Goal: Check status: Check status

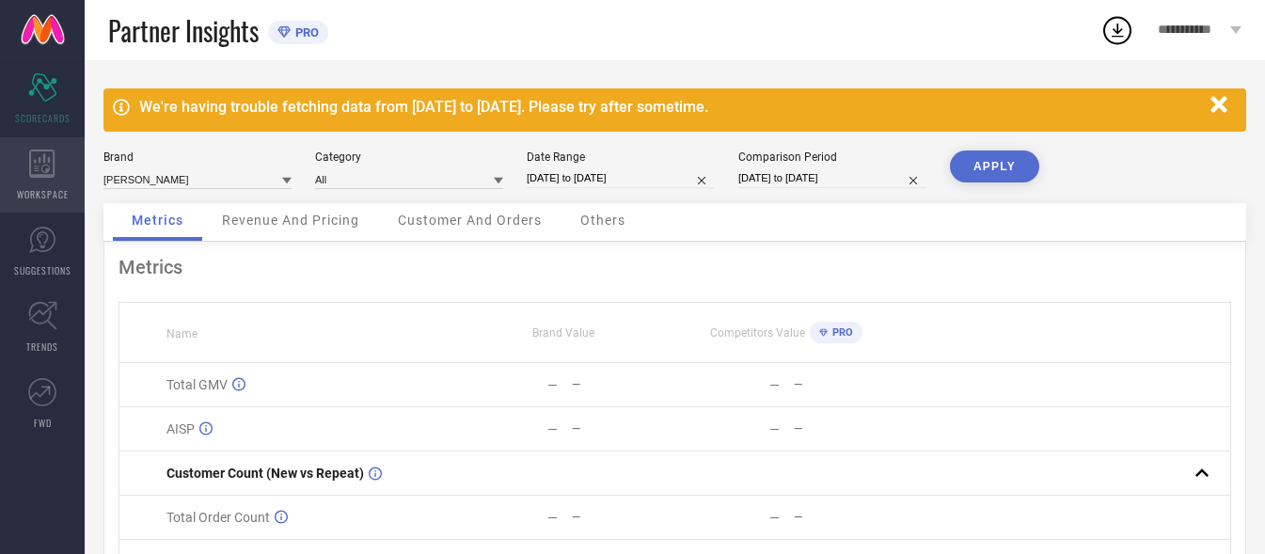
click at [50, 165] on icon at bounding box center [42, 164] width 26 height 28
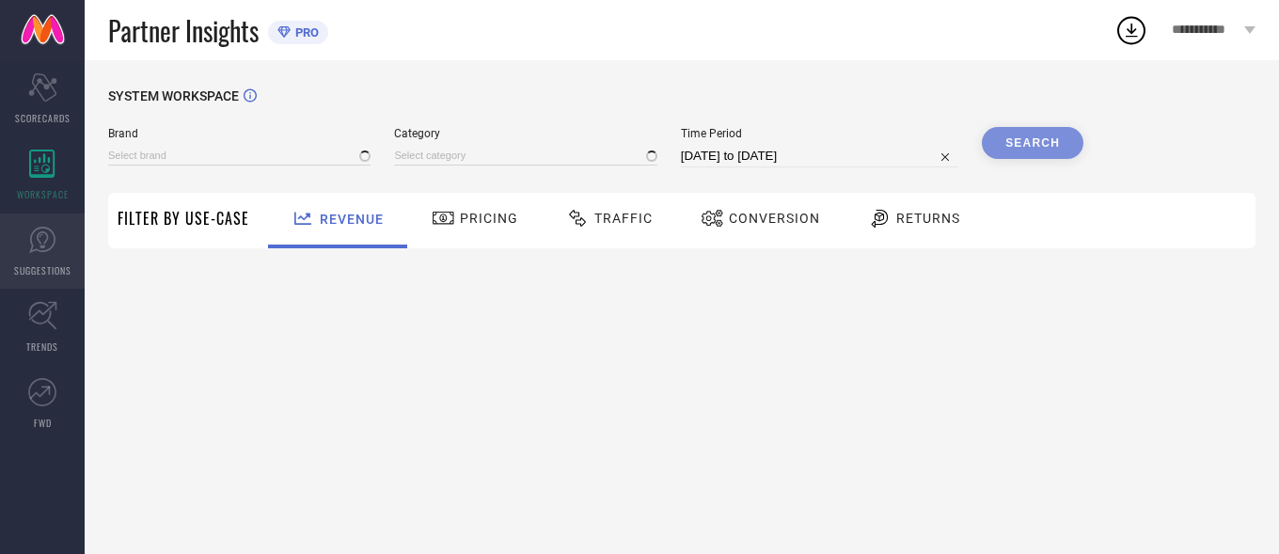
type input "[PERSON_NAME]"
type input "All"
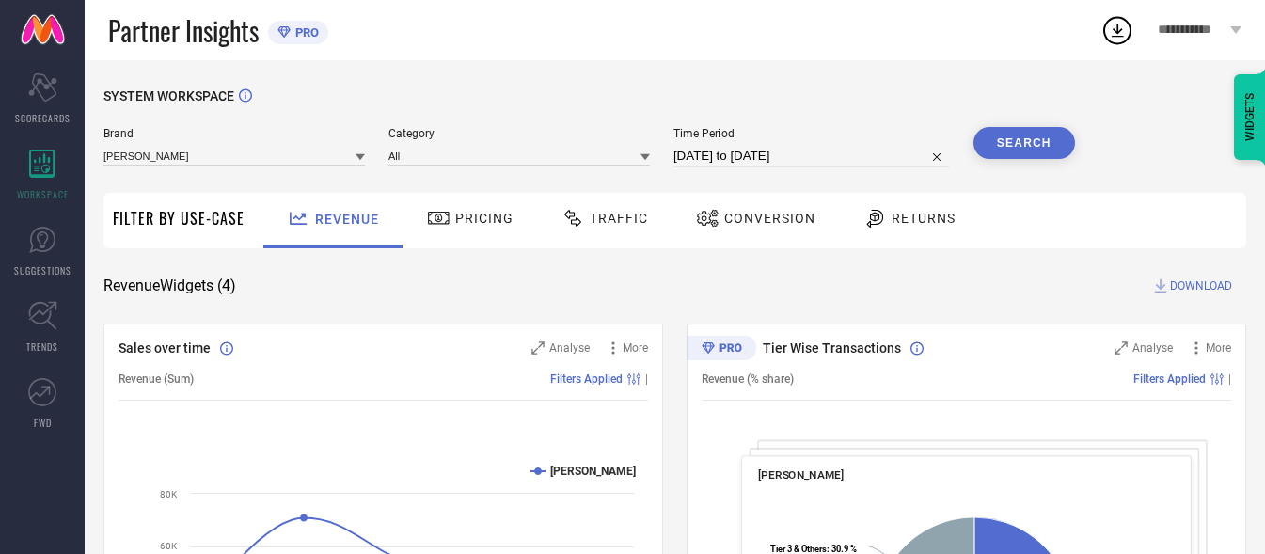
drag, startPoint x: 571, startPoint y: 222, endPoint x: 595, endPoint y: 222, distance: 24.4
click at [572, 222] on icon at bounding box center [573, 218] width 24 height 23
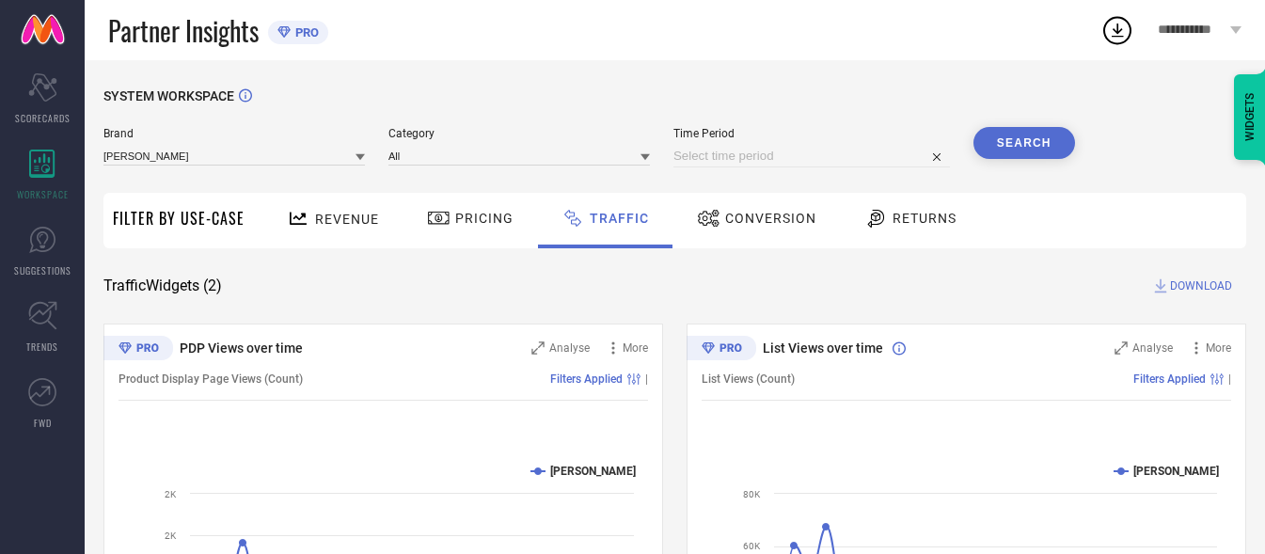
drag, startPoint x: 927, startPoint y: 161, endPoint x: 911, endPoint y: 157, distance: 16.4
click at [907, 157] on input at bounding box center [811, 156] width 276 height 23
select select "8"
select select "2025"
select select "9"
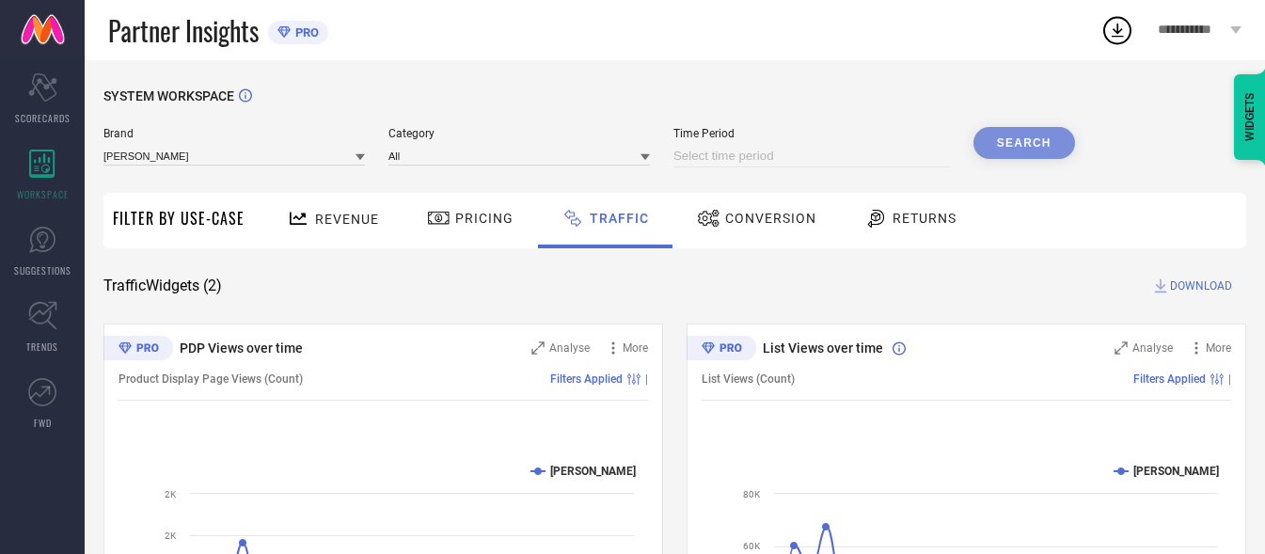
select select "2025"
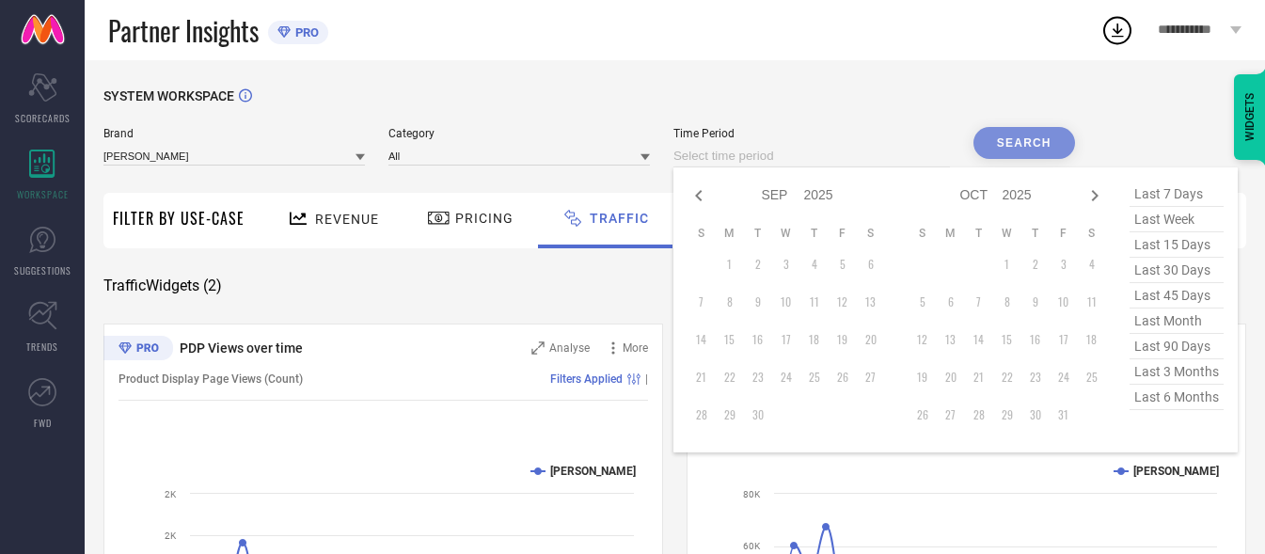
click at [1136, 192] on span "last 7 days" at bounding box center [1176, 193] width 94 height 25
type input "[DATE] to [DATE]"
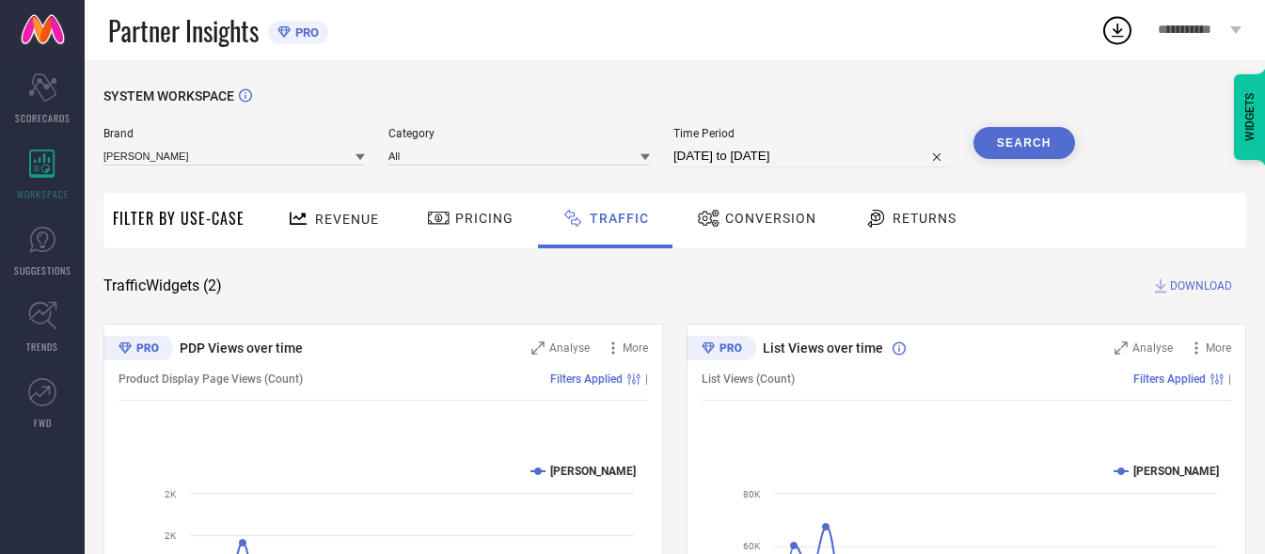
click at [1040, 147] on button "Search" at bounding box center [1024, 143] width 102 height 32
click at [841, 154] on input "[DATE] to [DATE]" at bounding box center [811, 156] width 276 height 23
select select "7"
select select "2025"
select select "8"
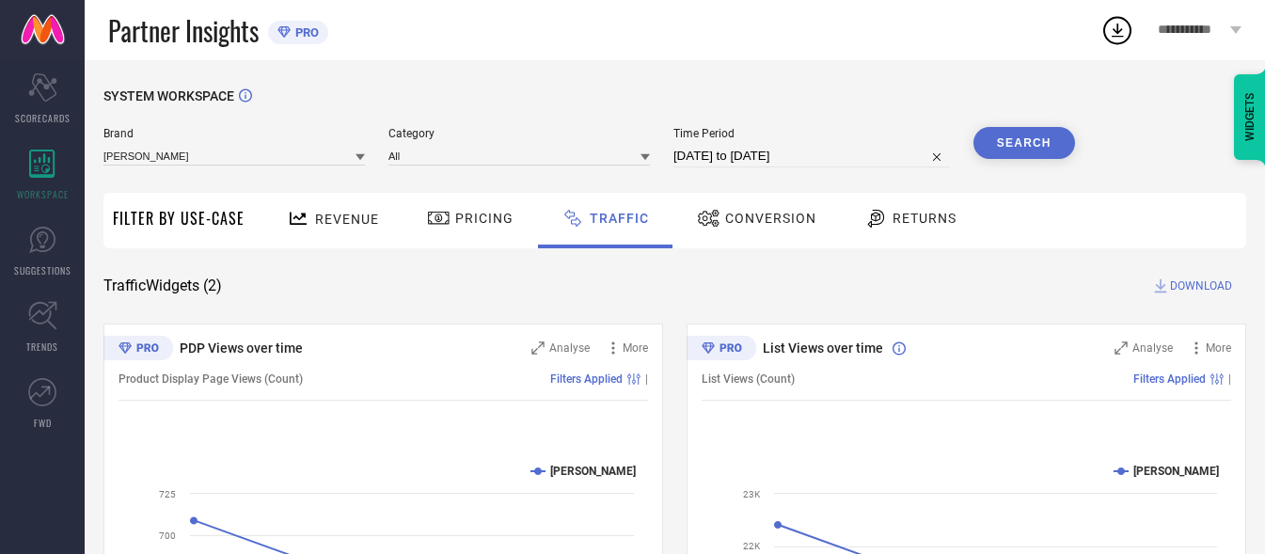
select select "2025"
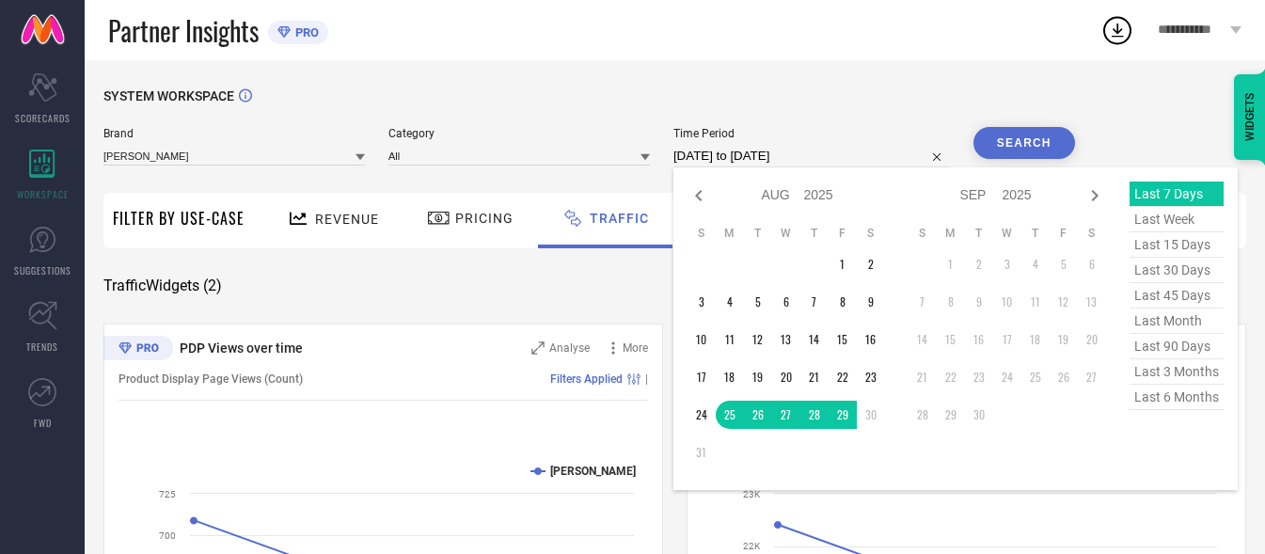
click at [1184, 221] on span "last week" at bounding box center [1176, 219] width 94 height 25
type input "[DATE] to [DATE]"
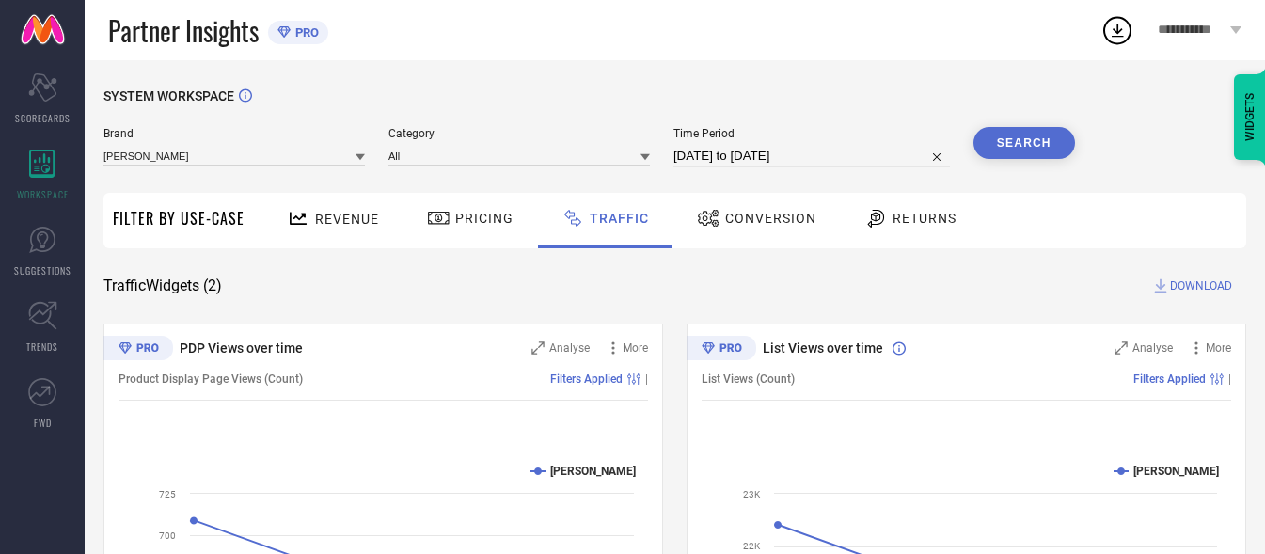
click at [1038, 152] on button "Search" at bounding box center [1024, 143] width 102 height 32
click at [795, 155] on input "[DATE] to [DATE]" at bounding box center [811, 156] width 276 height 23
select select "7"
select select "2025"
select select "8"
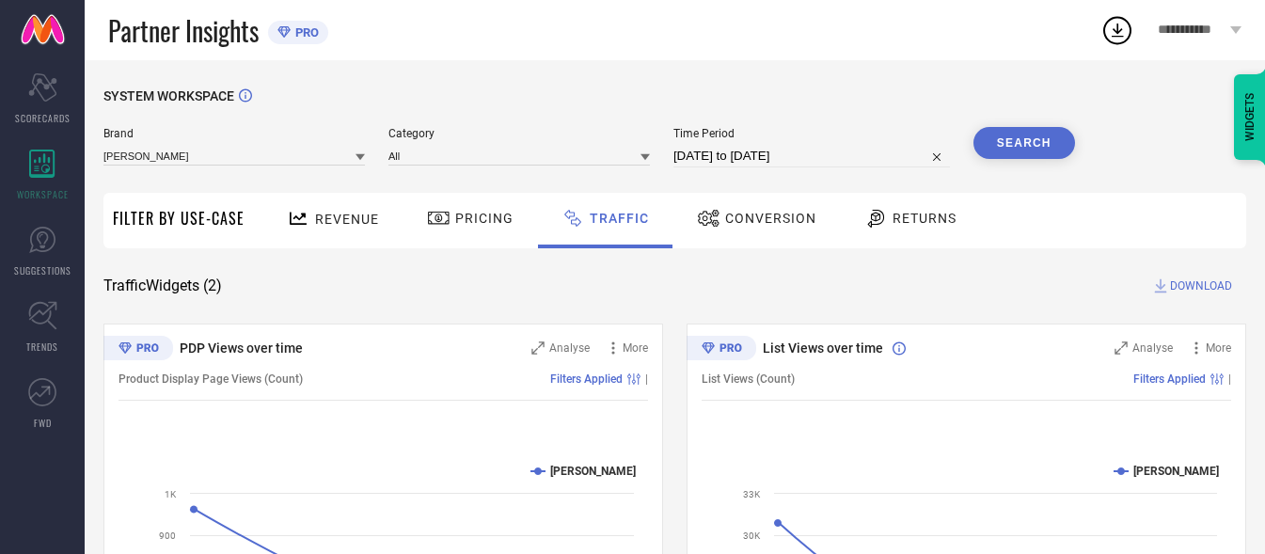
select select "2025"
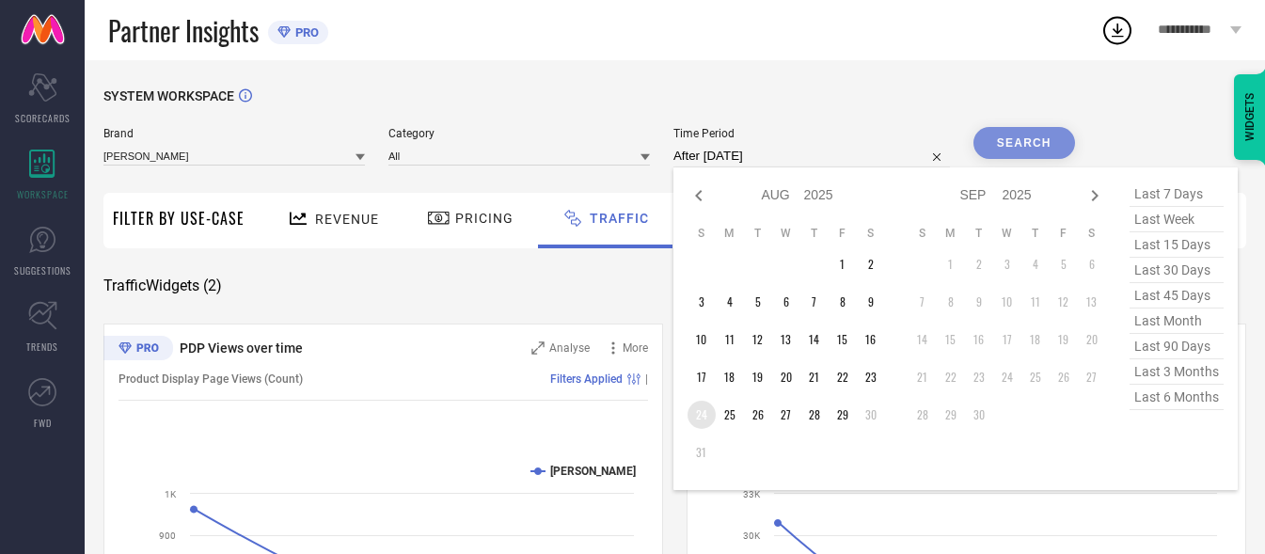
click at [702, 414] on td "24" at bounding box center [701, 415] width 28 height 28
type input "[DATE] to [DATE]"
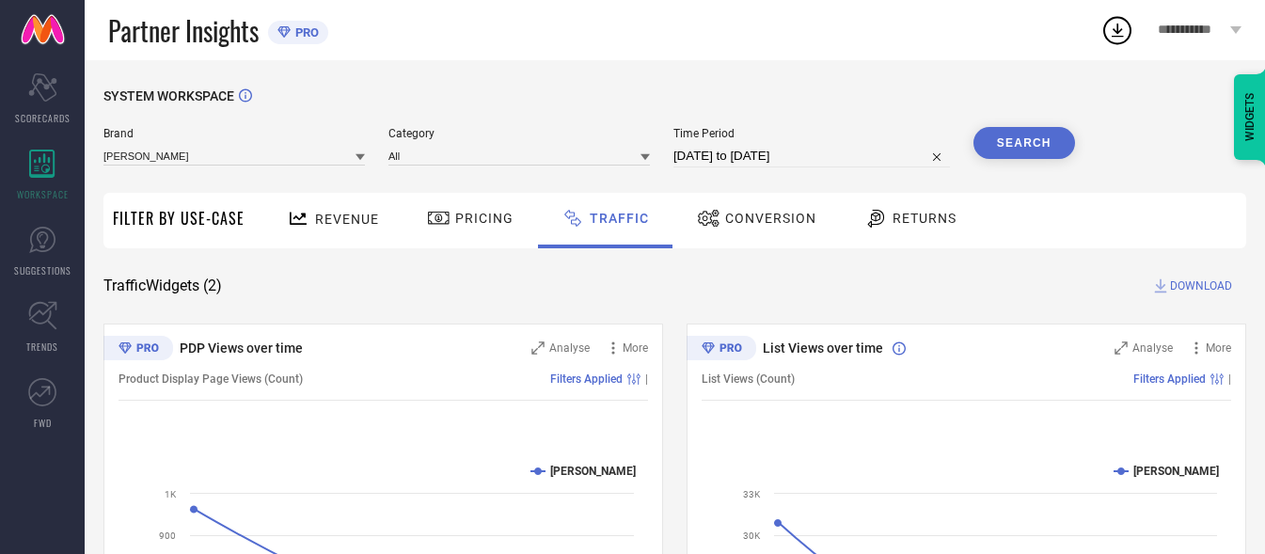
click at [1005, 133] on button "Search" at bounding box center [1024, 143] width 102 height 32
drag, startPoint x: 933, startPoint y: 156, endPoint x: 882, endPoint y: 151, distance: 51.0
click at [872, 150] on input at bounding box center [811, 156] width 276 height 23
select select "8"
select select "2025"
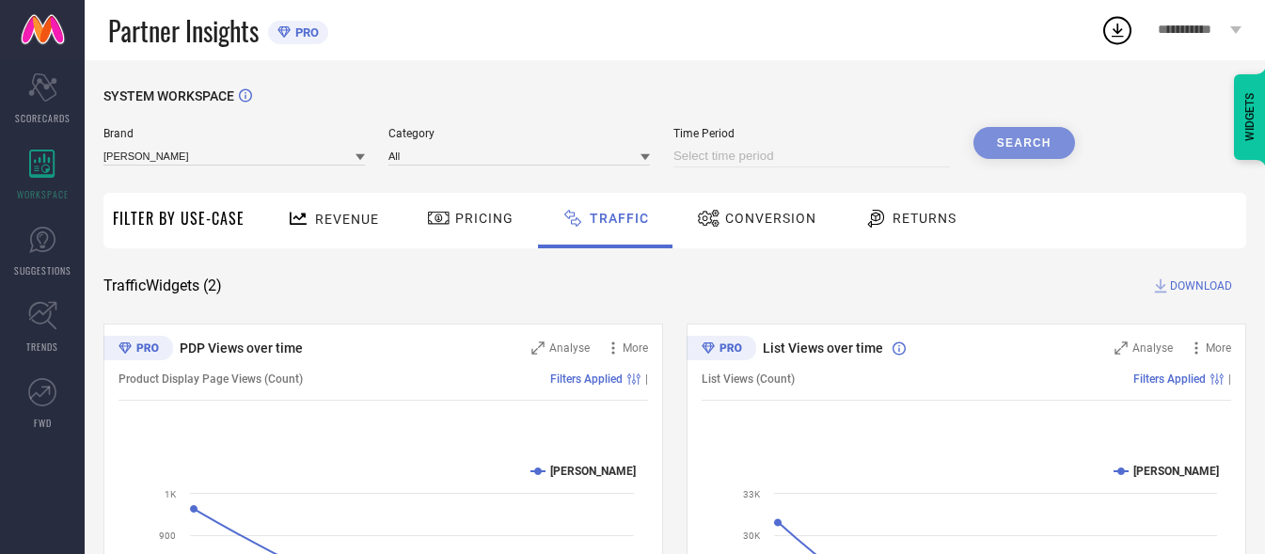
select select "9"
select select "2025"
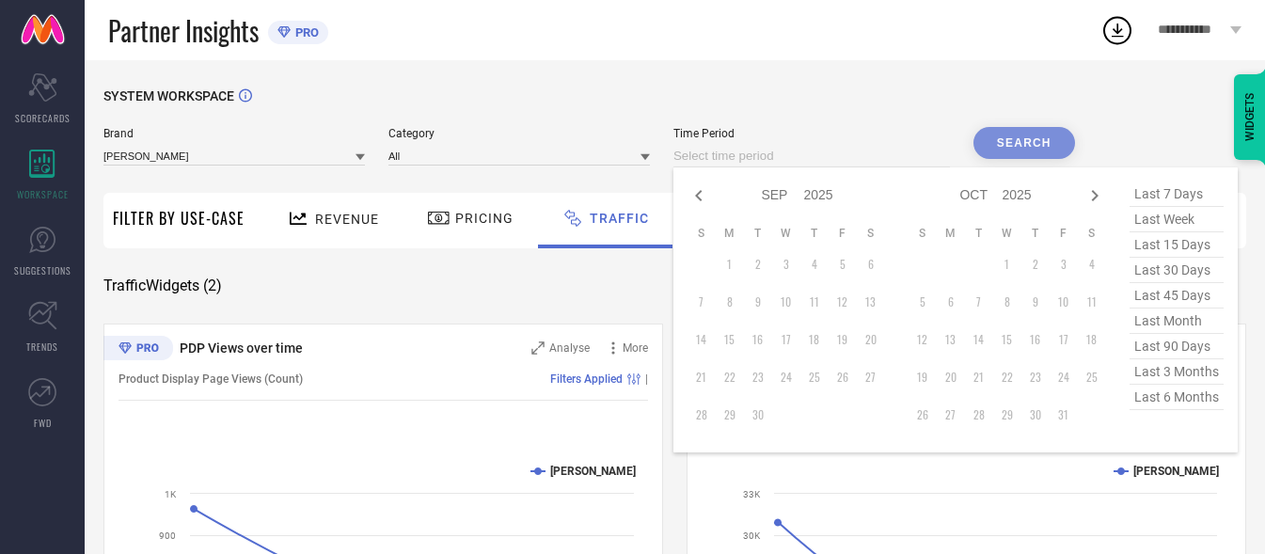
click at [1167, 276] on span "last 30 days" at bounding box center [1176, 270] width 94 height 25
type input "[DATE] to [DATE]"
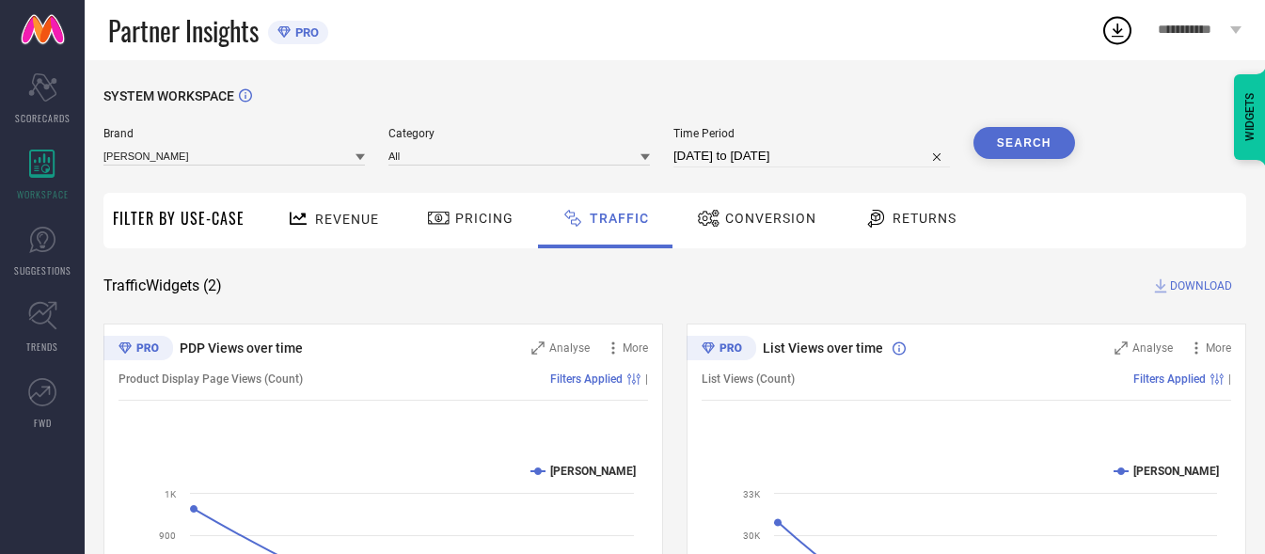
click at [1009, 133] on button "Search" at bounding box center [1024, 143] width 102 height 32
click at [746, 216] on span "Conversion" at bounding box center [770, 218] width 91 height 15
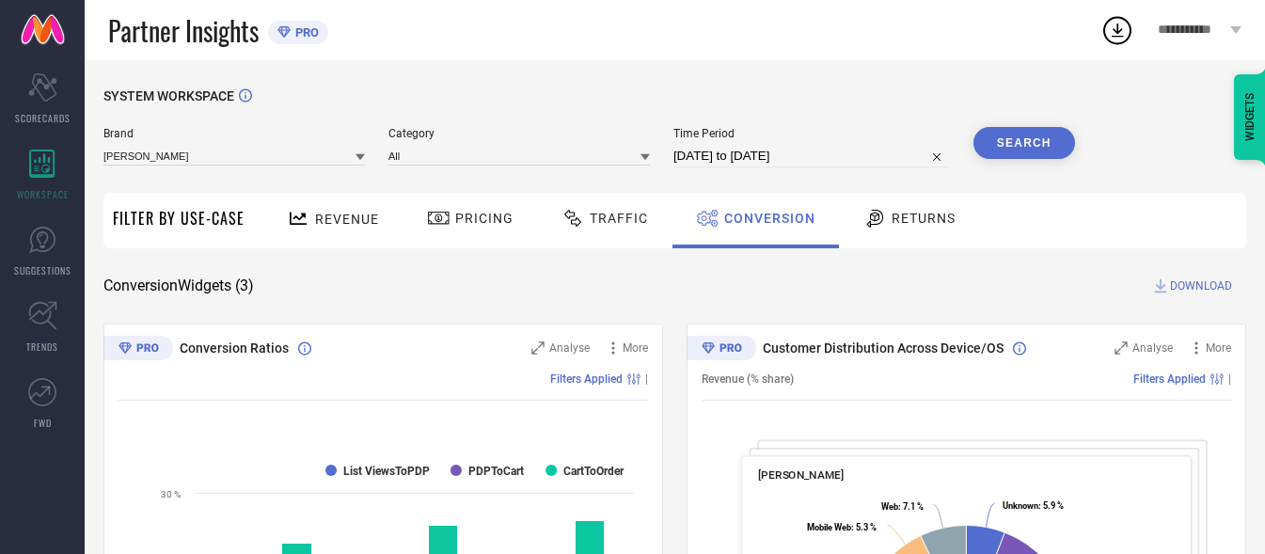
click at [912, 213] on span "Returns" at bounding box center [923, 218] width 64 height 15
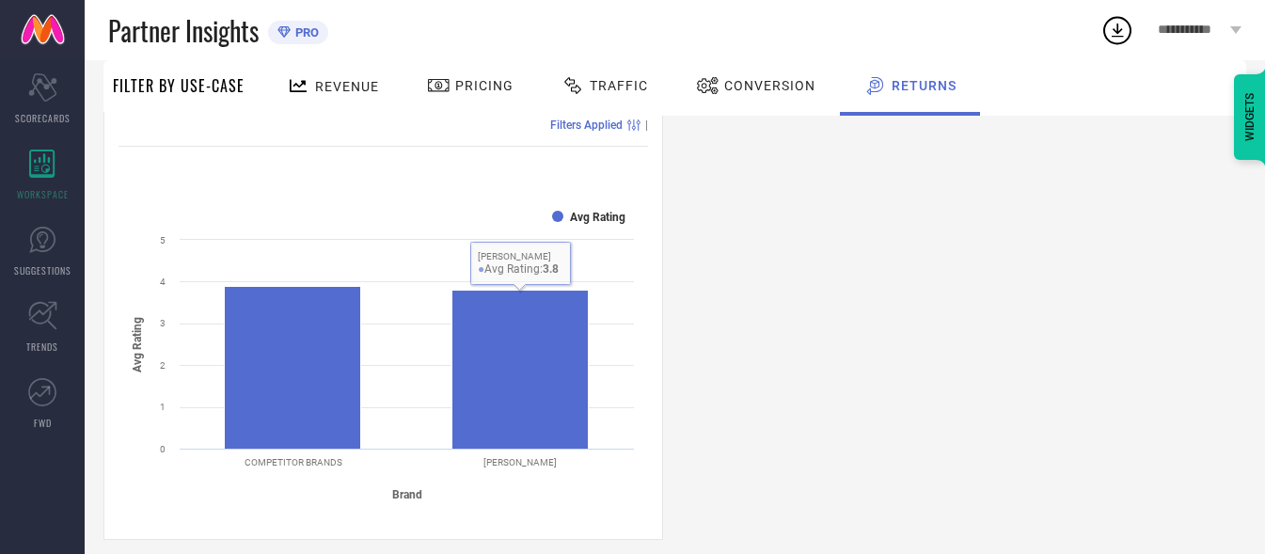
scroll to position [1256, 0]
